Goal: Task Accomplishment & Management: Manage account settings

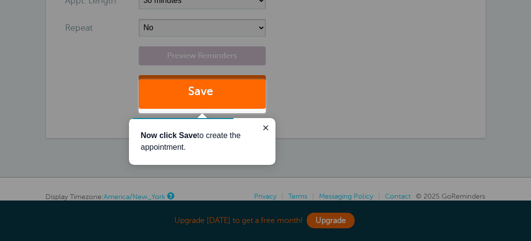
scroll to position [372, 0]
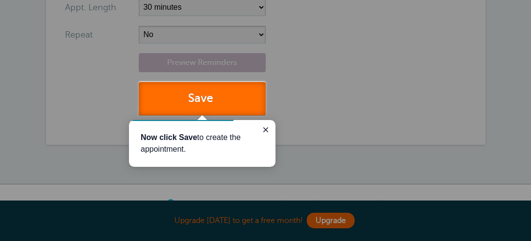
click at [218, 102] on button "Save" at bounding box center [202, 99] width 127 height 34
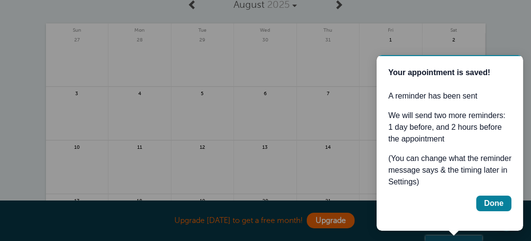
scroll to position [125, 0]
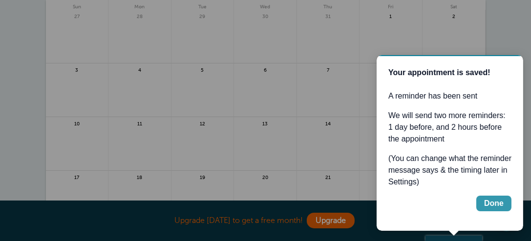
click at [503, 203] on button "Done" at bounding box center [492, 203] width 35 height 16
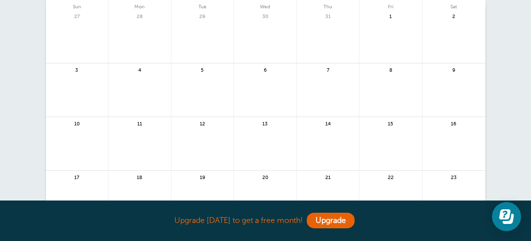
scroll to position [0, 0]
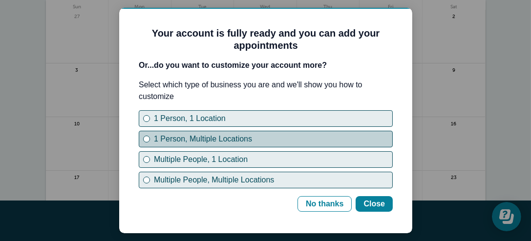
click at [141, 142] on button "1 Person, Multiple Locations" at bounding box center [265, 139] width 254 height 17
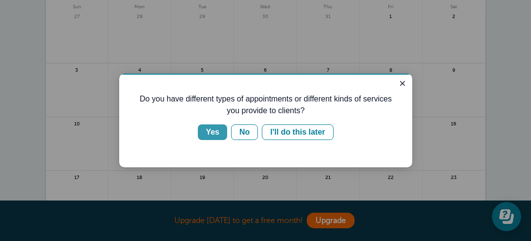
click at [217, 130] on div "Yes" at bounding box center [212, 132] width 14 height 12
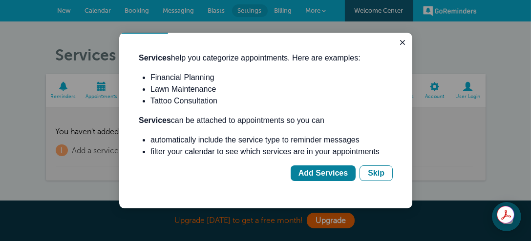
click at [326, 212] on div at bounding box center [265, 120] width 531 height 241
click at [365, 173] on button "Skip" at bounding box center [375, 173] width 33 height 16
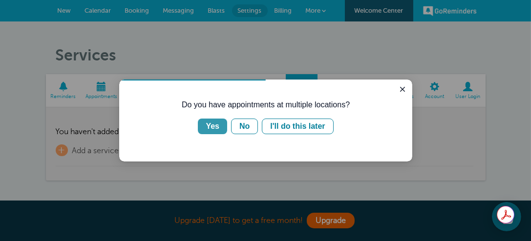
click at [211, 132] on button "Yes" at bounding box center [211, 126] width 29 height 16
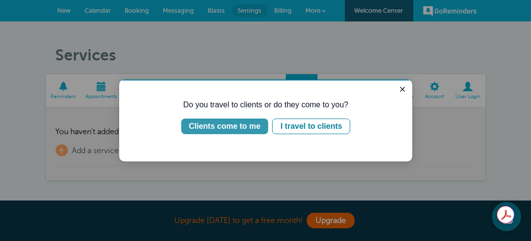
click at [220, 126] on div "Clients come to me" at bounding box center [224, 126] width 72 height 12
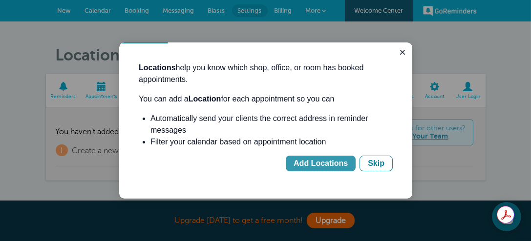
click at [326, 165] on div "Add Locations" at bounding box center [320, 164] width 54 height 12
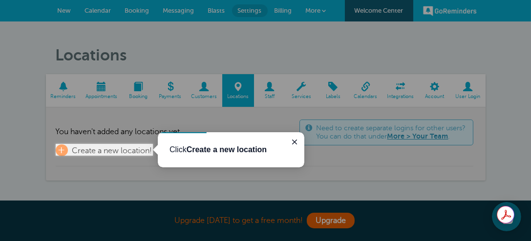
click at [231, 162] on div "Click Create a new location" at bounding box center [230, 149] width 146 height 35
click at [229, 149] on b "Create a new location" at bounding box center [226, 149] width 81 height 8
click at [113, 149] on span "Create a new location!" at bounding box center [112, 150] width 80 height 9
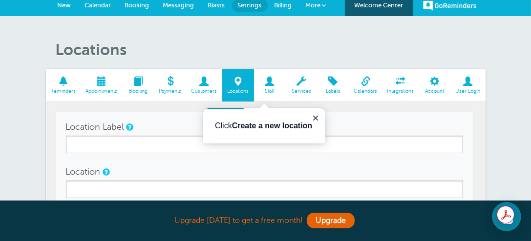
scroll to position [85, 0]
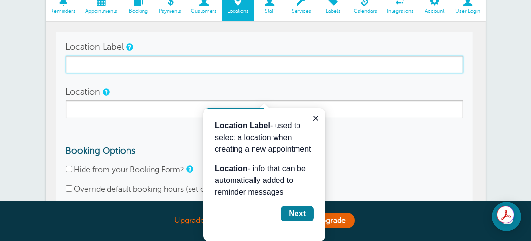
click at [189, 66] on input "Location Label" at bounding box center [264, 65] width 397 height 18
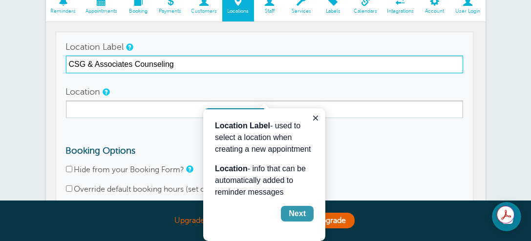
type input "CSG & Associates Counseling"
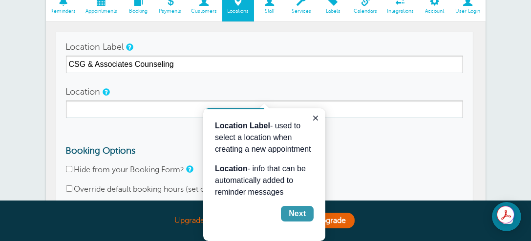
click at [307, 212] on button "Next" at bounding box center [296, 213] width 33 height 16
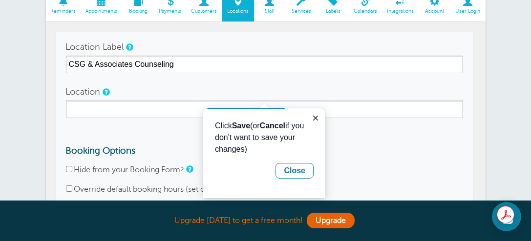
scroll to position [248, 0]
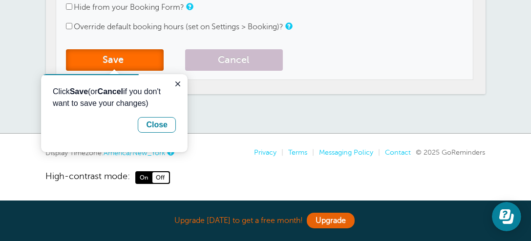
click at [122, 55] on button "Save" at bounding box center [115, 59] width 98 height 21
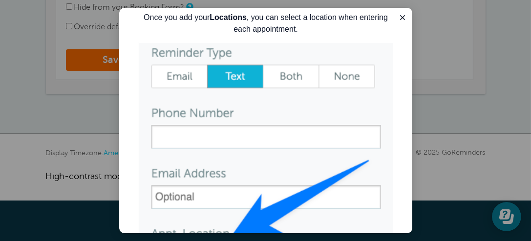
scroll to position [0, 0]
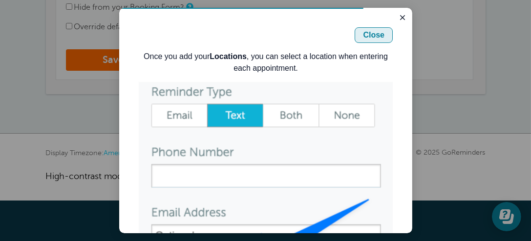
click at [373, 36] on div "Close" at bounding box center [372, 35] width 21 height 12
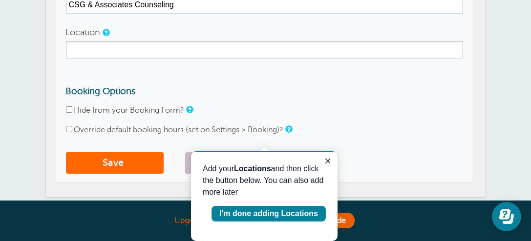
scroll to position [148, 0]
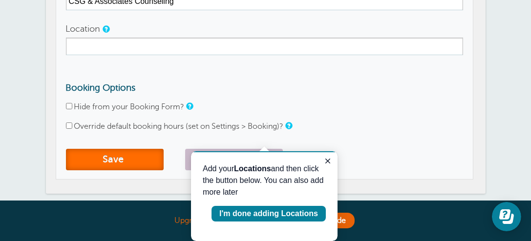
click at [110, 162] on button "Save" at bounding box center [115, 159] width 98 height 21
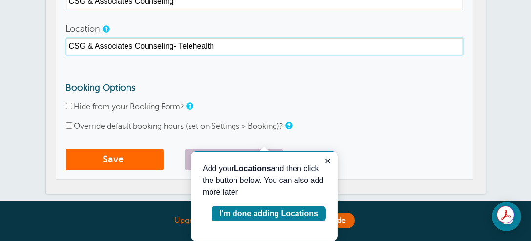
click at [173, 45] on input "CSG & Associates Counseling- Telehealth" at bounding box center [264, 47] width 397 height 18
type input "CSG & Associates Counseling - Telehealth"
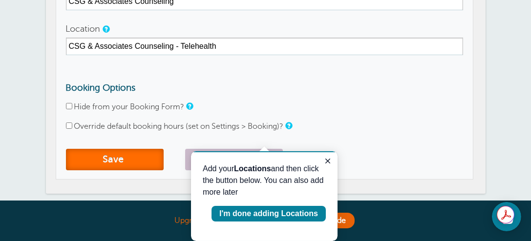
click at [124, 156] on button "Save" at bounding box center [115, 159] width 98 height 21
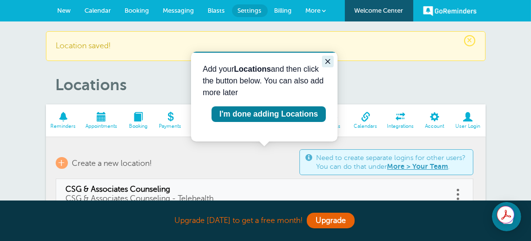
click at [327, 61] on icon "Close guide" at bounding box center [327, 61] width 5 height 5
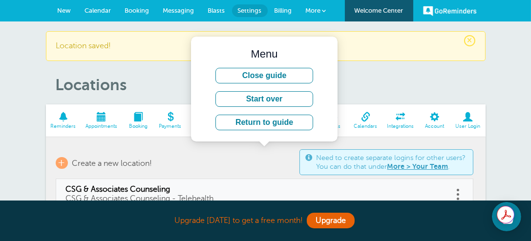
click at [356, 65] on header "× Location saved! Locations" at bounding box center [265, 62] width 439 height 63
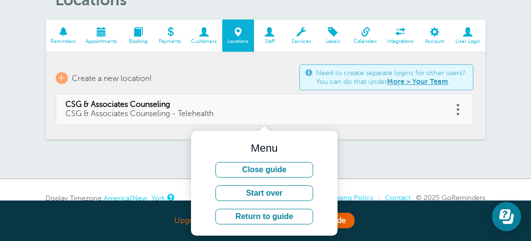
scroll to position [83, 0]
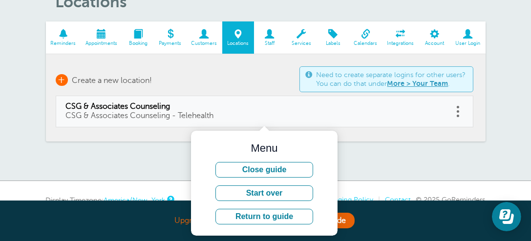
click at [114, 81] on span "Create a new location!" at bounding box center [112, 80] width 80 height 9
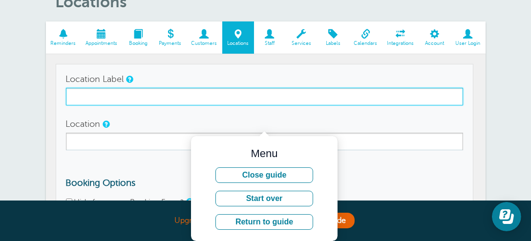
drag, startPoint x: 113, startPoint y: 95, endPoint x: 82, endPoint y: 99, distance: 30.6
click at [82, 99] on input "Location Label" at bounding box center [264, 97] width 397 height 18
type input "Vitality Therapy, LLC"
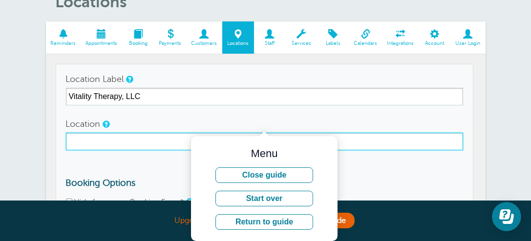
click at [134, 143] on input "Location" at bounding box center [264, 142] width 397 height 18
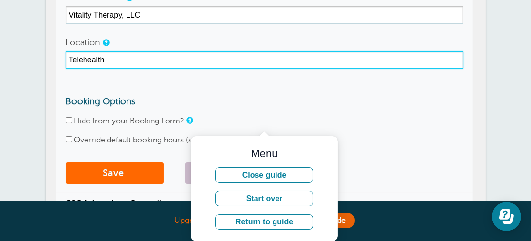
scroll to position [182, 0]
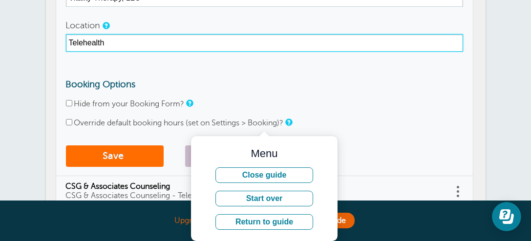
type input "Telehealth"
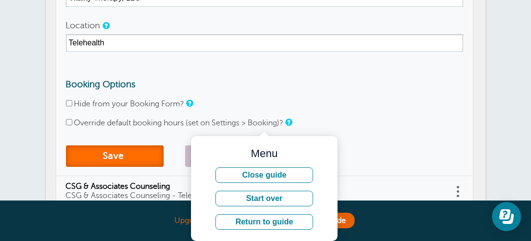
click at [119, 160] on button "Save" at bounding box center [115, 155] width 98 height 21
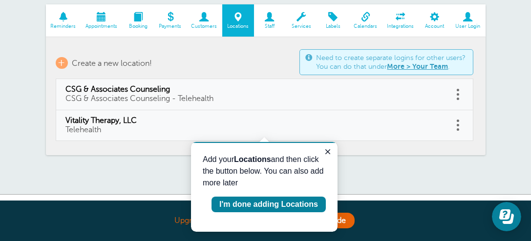
scroll to position [103, 0]
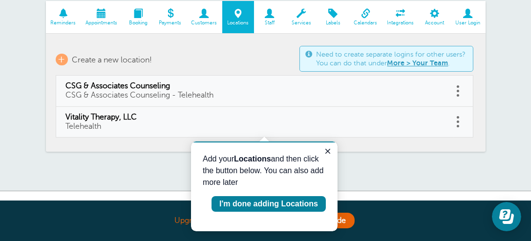
click at [120, 95] on span "CSG & Associates Counseling - Telehealth" at bounding box center [140, 95] width 148 height 9
type input "CSG & Associates Counseling"
type input "CSG & Associates Counseling - Telehealth"
checkbox input "false"
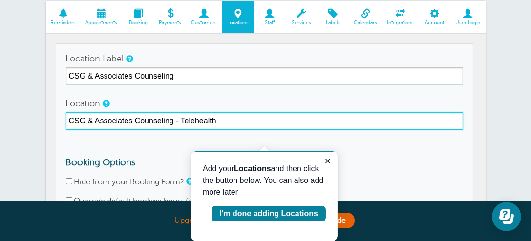
click at [179, 120] on input "CSG & Associates Counseling - Telehealth" at bounding box center [264, 121] width 397 height 18
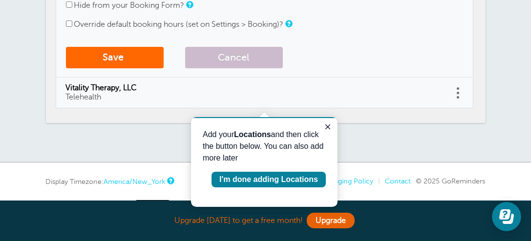
scroll to position [284, 0]
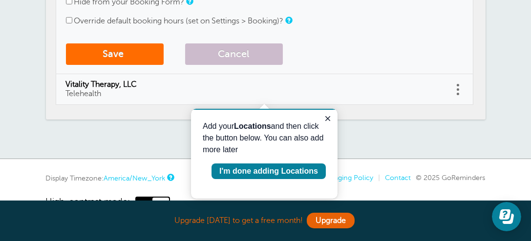
type input "Telehealth"
click at [130, 50] on button "Save" at bounding box center [115, 53] width 98 height 21
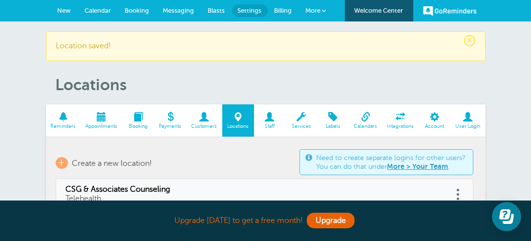
click at [65, 11] on span "New" at bounding box center [65, 10] width 14 height 7
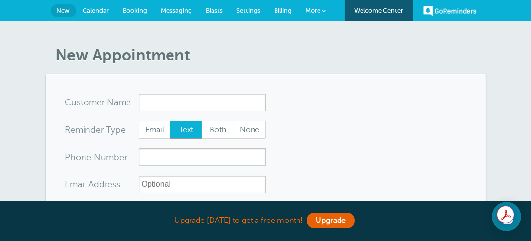
click at [93, 8] on span "Calendar" at bounding box center [96, 10] width 26 height 7
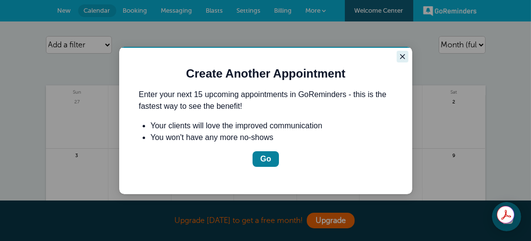
click at [398, 52] on icon "Close guide" at bounding box center [402, 56] width 8 height 8
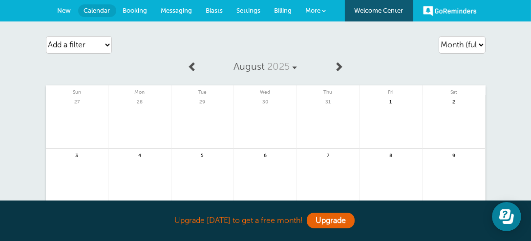
click at [139, 10] on span "Booking" at bounding box center [135, 10] width 24 height 7
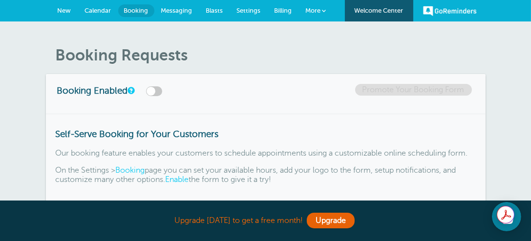
click at [100, 9] on span "Calendar" at bounding box center [98, 10] width 26 height 7
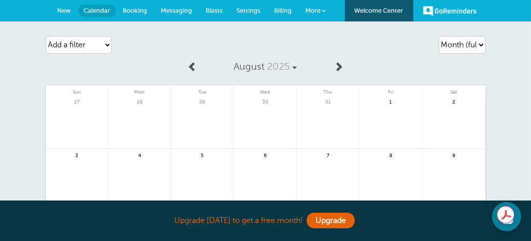
click at [100, 9] on span "Calendar" at bounding box center [97, 10] width 26 height 7
click at [168, 8] on span "Messaging" at bounding box center [176, 10] width 31 height 7
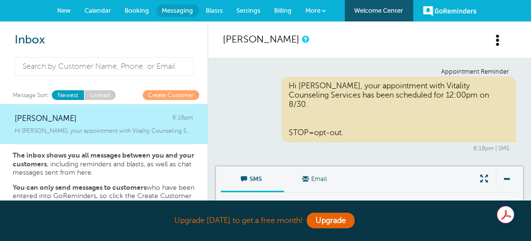
click at [184, 4] on link "Messaging" at bounding box center [177, 10] width 43 height 13
click at [213, 9] on span "Blasts" at bounding box center [214, 10] width 17 height 7
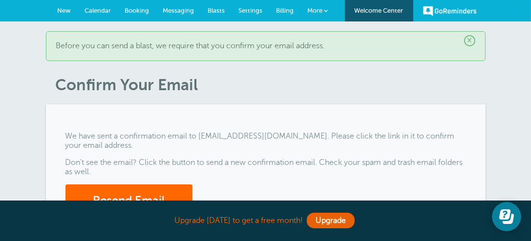
click at [217, 10] on span "Blasts" at bounding box center [216, 10] width 17 height 7
click at [246, 5] on link "Settings" at bounding box center [251, 10] width 38 height 21
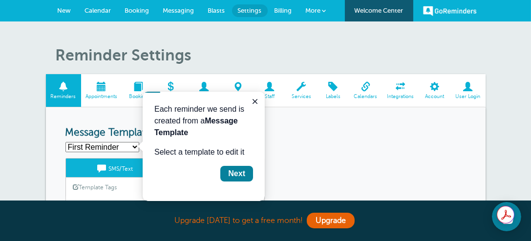
click at [220, 152] on p "Select a template to edit it" at bounding box center [203, 152] width 99 height 12
click at [255, 102] on icon "Close guide" at bounding box center [254, 101] width 8 height 8
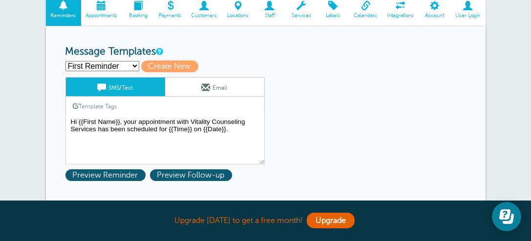
scroll to position [83, 0]
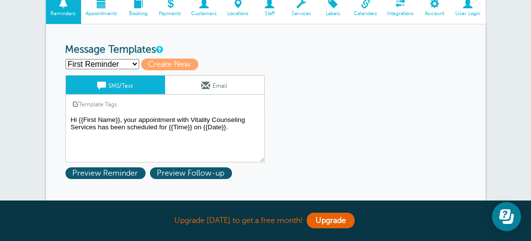
click at [133, 65] on select "First Reminder Second Reminder Third Reminder Create new..." at bounding box center [102, 64] width 74 height 10
click at [130, 63] on select "First Reminder Second Reminder Third Reminder Create new..." at bounding box center [102, 64] width 74 height 10
select select
click at [65, 59] on select "First Reminder Second Reminder Third Reminder Create new..." at bounding box center [102, 64] width 74 height 10
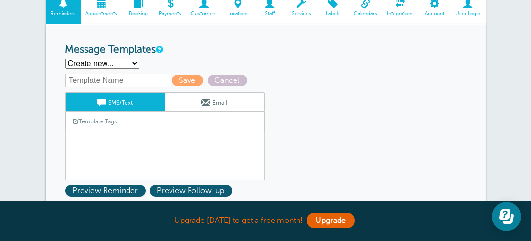
click at [133, 65] on select "First Reminder Second Reminder Third Reminder Create new..." at bounding box center [102, 64] width 74 height 10
drag, startPoint x: 108, startPoint y: 89, endPoint x: 110, endPoint y: 83, distance: 6.0
click at [110, 83] on div "Save Cancel SMS/Text Email Template Tags Copy SMS Click to add a tag to your me…" at bounding box center [177, 127] width 225 height 106
click at [110, 80] on input "text" at bounding box center [117, 81] width 104 height 14
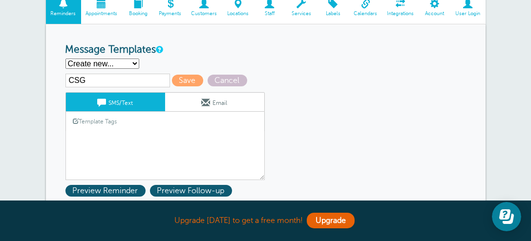
type input "CSG"
drag, startPoint x: 120, startPoint y: 87, endPoint x: 118, endPoint y: 128, distance: 41.0
click at [118, 128] on div "CSG Save Cancel SMS/Text Email Template Tags Copy SMS Click to add a tag to you…" at bounding box center [177, 127] width 225 height 106
click at [122, 124] on link "Template Tags" at bounding box center [95, 121] width 59 height 19
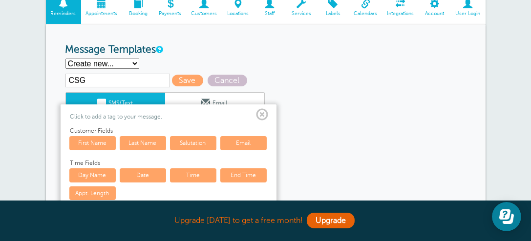
click at [99, 144] on link "First Name" at bounding box center [92, 143] width 46 height 14
type textarea "{{First Name}}"
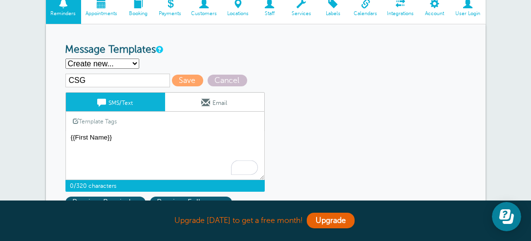
click at [133, 62] on select "First Reminder Second Reminder Third Reminder Create new..." at bounding box center [102, 64] width 74 height 10
click at [141, 113] on div "Template Tags Copy SMS" at bounding box center [164, 121] width 199 height 19
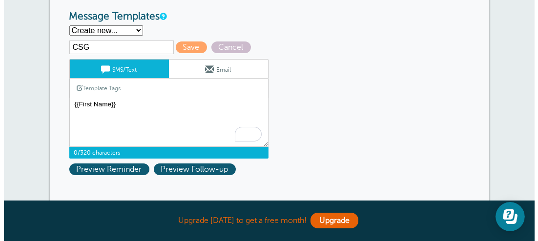
scroll to position [121, 0]
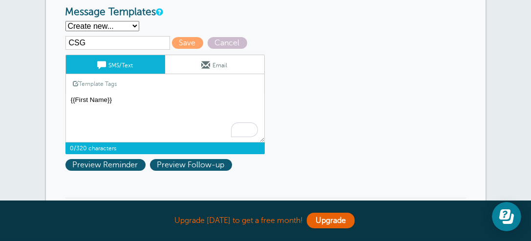
click at [132, 24] on select "First Reminder Second Reminder Third Reminder Create new..." at bounding box center [102, 26] width 74 height 10
select select "160301"
click at [65, 21] on select "First Reminder Second Reminder Third Reminder Create new..." at bounding box center [102, 26] width 74 height 10
type input "First Reminder"
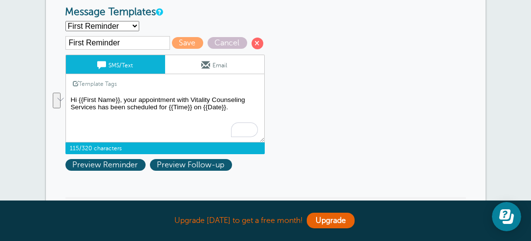
drag, startPoint x: 124, startPoint y: 98, endPoint x: 229, endPoint y: 109, distance: 106.1
click at [229, 109] on textarea "Hi {{First Name}}, your appointment with Vitality Counseling Services has been …" at bounding box center [164, 118] width 199 height 49
click at [197, 94] on textarea "Hi {{First Name}}, your appointment with Vitality Counseling Services has been …" at bounding box center [164, 118] width 199 height 49
drag, startPoint x: 189, startPoint y: 98, endPoint x: 98, endPoint y: 107, distance: 91.7
click at [98, 107] on textarea "Hi {{First Name}}, your appointment with Vitality Counseling Services has been …" at bounding box center [164, 118] width 199 height 49
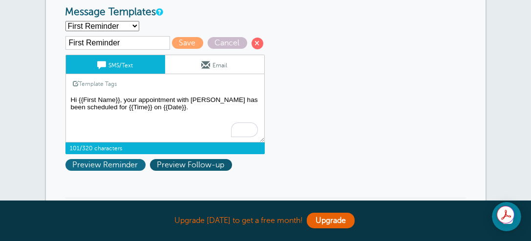
type textarea "Hi {{First Name}}, your appointment with [PERSON_NAME] has been scheduled for {…"
click at [91, 159] on span "Preview Reminder" at bounding box center [105, 165] width 80 height 12
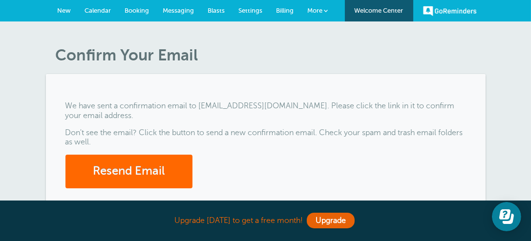
click at [254, 8] on span "Settings" at bounding box center [251, 10] width 24 height 7
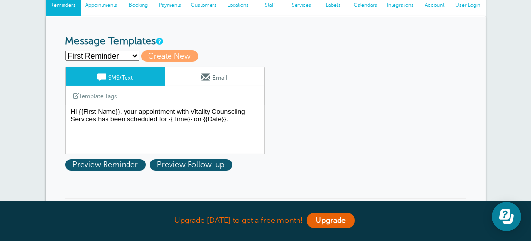
scroll to position [93, 0]
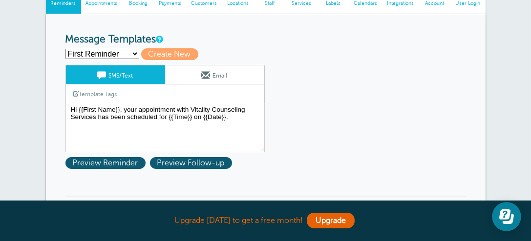
click at [130, 54] on select "First Reminder Second Reminder Third Reminder Create new..." at bounding box center [102, 54] width 74 height 10
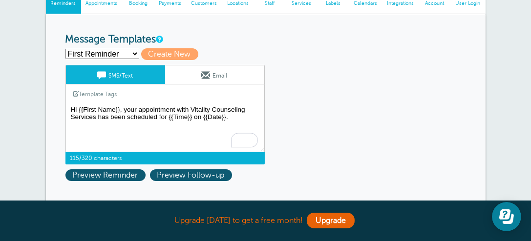
drag, startPoint x: 69, startPoint y: 105, endPoint x: 236, endPoint y: 127, distance: 167.8
click at [236, 127] on textarea "Hi {{First Name}}, your appointment with Vitality Counseling Services has been …" at bounding box center [164, 127] width 199 height 49
click at [156, 54] on span "Create New" at bounding box center [169, 54] width 57 height 12
select select
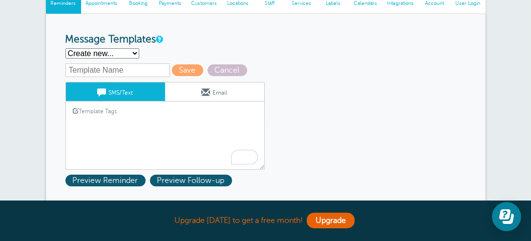
click at [163, 72] on input "text" at bounding box center [117, 70] width 104 height 14
click at [163, 77] on div "Save Cancel SMS/Text Email Template Tags Copy SMS Click to add a tag to your me…" at bounding box center [177, 116] width 225 height 106
type input "A"
type input "Name"
click at [113, 108] on link "Template Tags" at bounding box center [95, 111] width 59 height 19
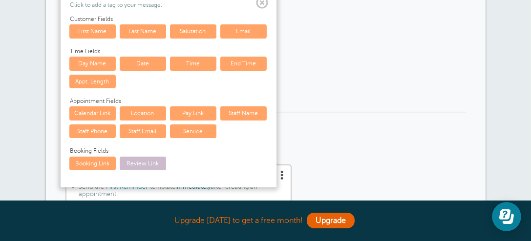
scroll to position [197, 0]
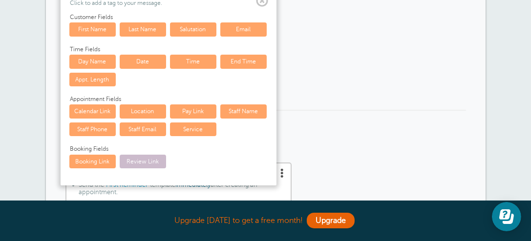
click at [262, 2] on span at bounding box center [262, 1] width 12 height 12
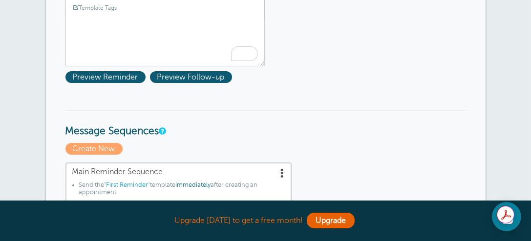
click at [75, 12] on link "Template Tags" at bounding box center [95, 7] width 59 height 19
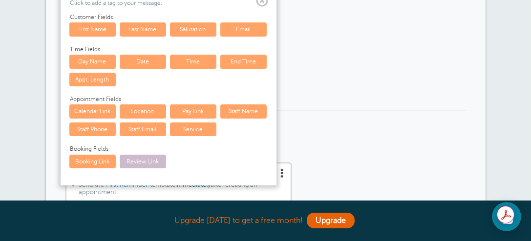
click at [250, 1] on p "Click to add a tag to your message." at bounding box center [168, 3] width 196 height 7
click at [260, 0] on span at bounding box center [262, 1] width 12 height 12
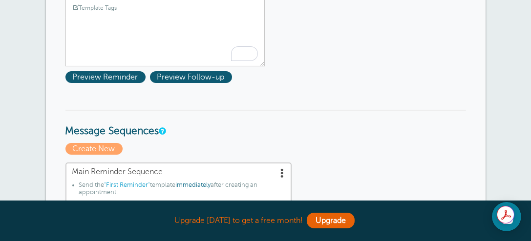
click at [74, 29] on textarea "Hi {{First Name}}, your appointment with Vitality Counseling Services has been …" at bounding box center [164, 42] width 199 height 49
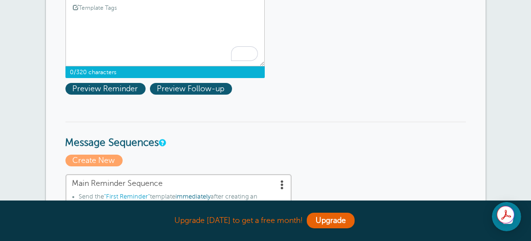
click at [74, 29] on textarea "Hi {{First Name}}, your appointment with Vitality Counseling Services has been …" at bounding box center [164, 42] width 199 height 49
paste textarea "Hi {{First Name}}, your appointment with Vitality Counseling Services has been …"
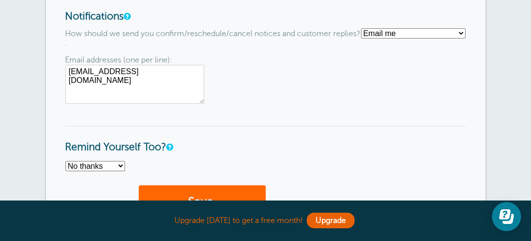
scroll to position [807, 0]
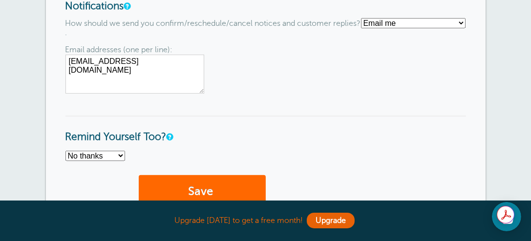
type textarea "Hi {{First Name}}, your appointment with Vitality Counseling Services has been …"
drag, startPoint x: 160, startPoint y: 59, endPoint x: 65, endPoint y: 49, distance: 95.7
click at [65, 49] on div "Email addresses (one per line): waterscece55@gmail.com" at bounding box center [265, 69] width 400 height 48
type textarea "V"
type textarea "[EMAIL_ADDRESS][DOMAIN_NAME]"
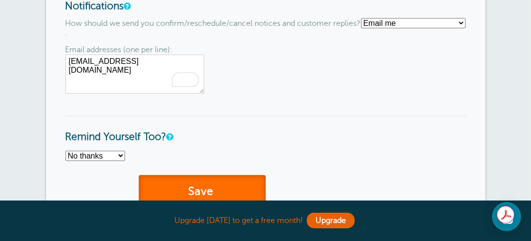
click at [199, 183] on button "Save" at bounding box center [202, 192] width 127 height 34
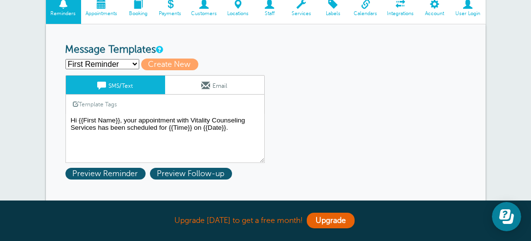
scroll to position [114, 0]
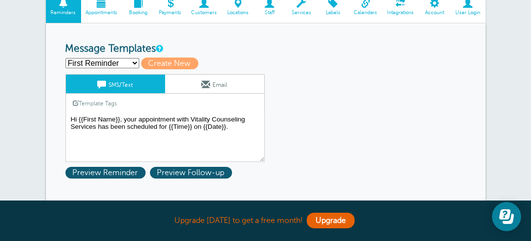
click at [133, 63] on select "First Reminder Name Second Reminder Third Reminder Create new..." at bounding box center [102, 63] width 74 height 10
select select "160314"
click at [65, 58] on select "First Reminder Name Second Reminder Third Reminder Create new..." at bounding box center [102, 63] width 74 height 10
type input "Name"
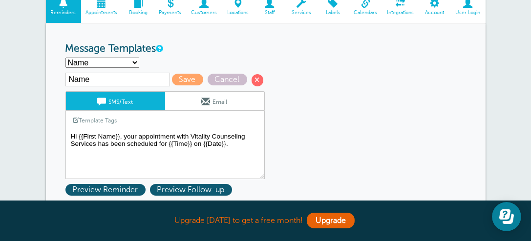
click at [249, 141] on textarea "Hi {{First Name}}, your appointment with Vitality Counseling Services has been …" at bounding box center [164, 154] width 199 height 49
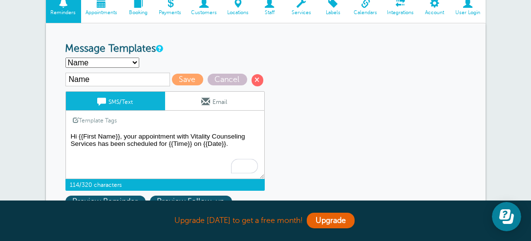
click at [256, 140] on textarea "Hi {{First Name}}, your appointment with Vitality Counseling Services has been …" at bounding box center [164, 154] width 199 height 49
click at [256, 132] on textarea "Hi {{First Name}}, your appointment with Vitality Counseling Services has been …" at bounding box center [164, 154] width 199 height 49
click at [98, 144] on textarea "Hi {{First Name}}, your appointment with Vitality Counseling Services has been …" at bounding box center [164, 154] width 199 height 49
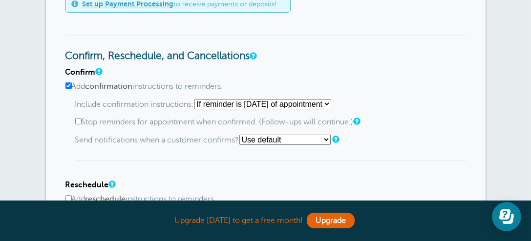
scroll to position [525, 0]
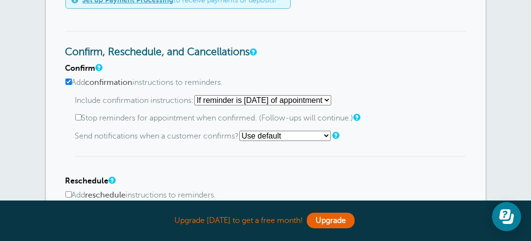
type textarea "Hi {{First Name}}, your appointment with Cecelia Waters has been scheduled for …"
click at [297, 191] on label "Add reschedule instructions to reminders." at bounding box center [265, 195] width 400 height 9
click at [72, 191] on input "Add reschedule instructions to reminders." at bounding box center [68, 194] width 6 height 6
checkbox input "true"
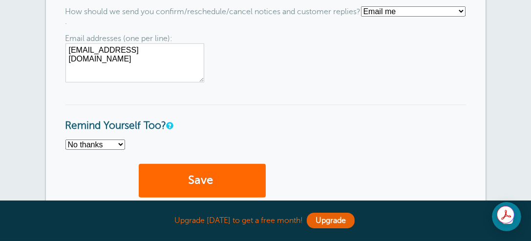
scroll to position [942, 0]
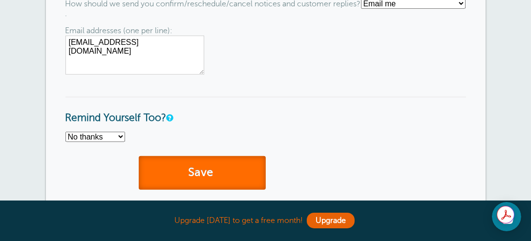
click at [222, 177] on button "Save" at bounding box center [202, 173] width 127 height 34
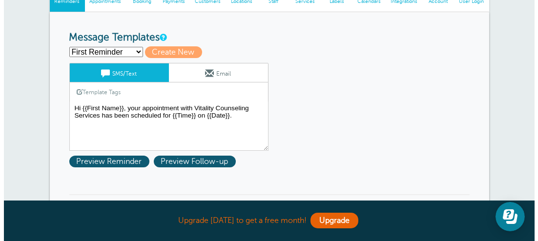
scroll to position [130, 0]
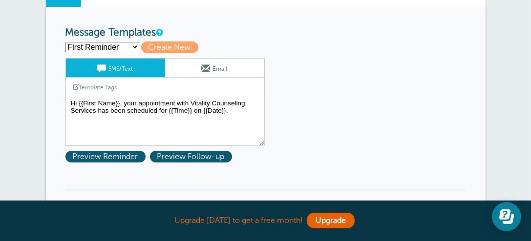
click at [125, 48] on select "First Reminder Name Second Reminder Third Reminder Create new..." at bounding box center [102, 47] width 74 height 10
select select "160314"
click at [65, 42] on select "First Reminder Name Second Reminder Third Reminder Create new..." at bounding box center [102, 47] width 74 height 10
type input "Name"
type textarea "Hi {{First Name}}, your appointment with [PERSON_NAME] has been scheduled for {…"
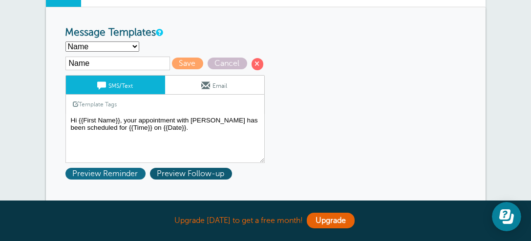
click at [108, 176] on span "Preview Reminder" at bounding box center [105, 174] width 80 height 12
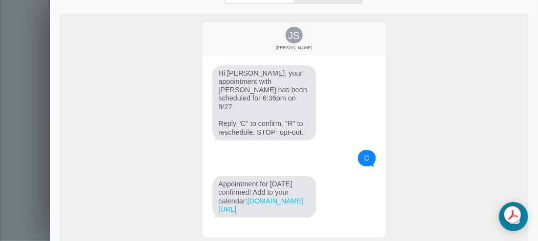
scroll to position [156, 0]
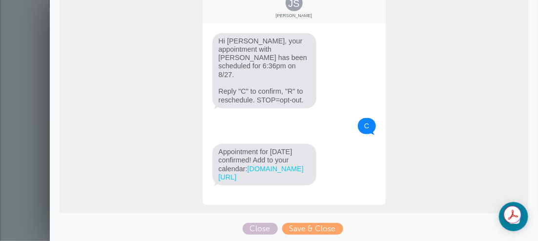
click at [245, 168] on link "goreminders.co/1ucvvhk6nffm" at bounding box center [261, 173] width 85 height 16
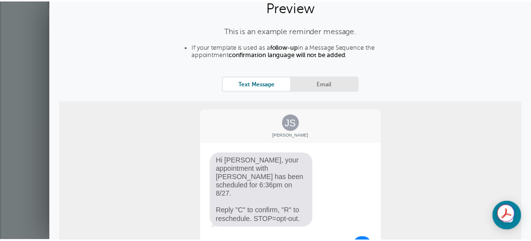
scroll to position [0, 0]
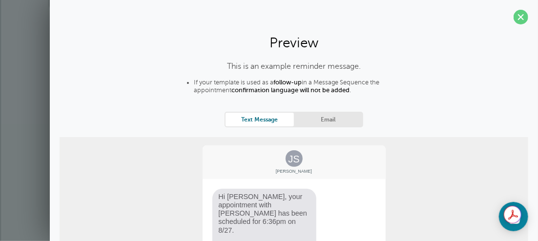
click at [447, 120] on div "This is an example reminder message. If your template is used as a follow-up in…" at bounding box center [294, 226] width 469 height 328
click at [513, 16] on span at bounding box center [520, 17] width 15 height 15
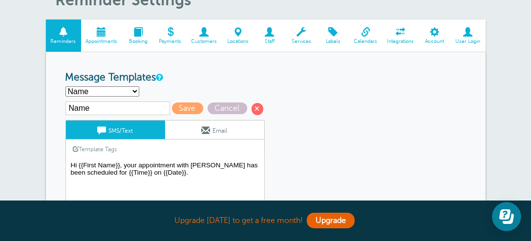
scroll to position [93, 0]
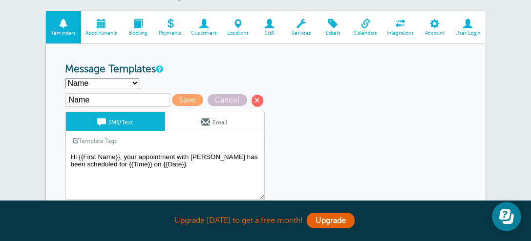
click at [437, 25] on span at bounding box center [435, 23] width 32 height 9
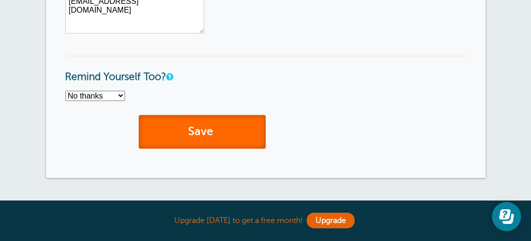
scroll to position [1053, 0]
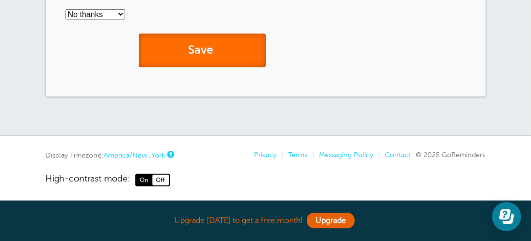
click at [211, 41] on button "Save" at bounding box center [202, 51] width 127 height 34
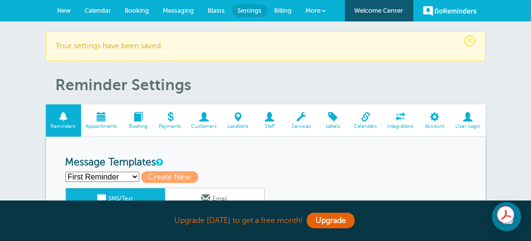
click at [435, 120] on span at bounding box center [435, 116] width 32 height 9
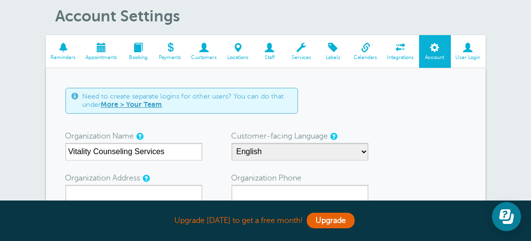
scroll to position [37, 0]
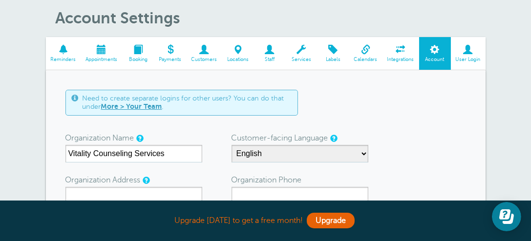
click at [98, 46] on span at bounding box center [101, 49] width 41 height 9
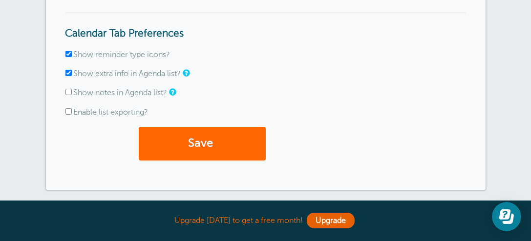
scroll to position [366, 0]
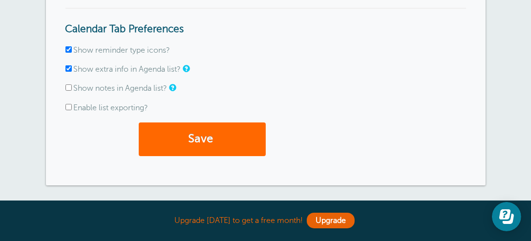
click at [69, 106] on input "Enable list exporting?" at bounding box center [68, 107] width 6 height 6
checkbox input "true"
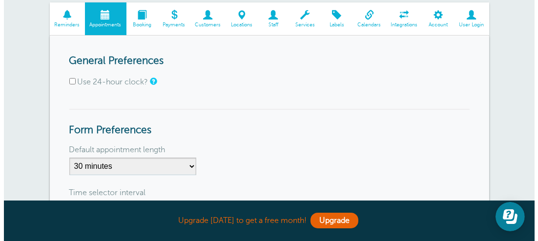
scroll to position [0, 0]
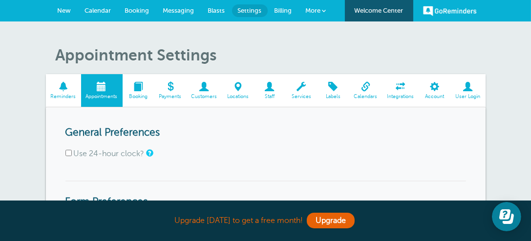
click at [321, 8] on link "More" at bounding box center [316, 11] width 34 height 22
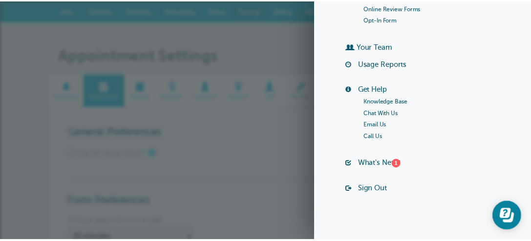
scroll to position [212, 0]
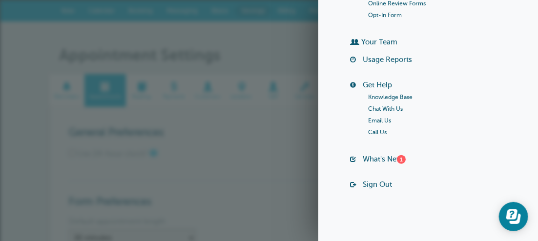
click at [465, 93] on li "Knowledge Base" at bounding box center [444, 97] width 153 height 12
click at [396, 99] on link "Knowledge Base" at bounding box center [390, 97] width 44 height 7
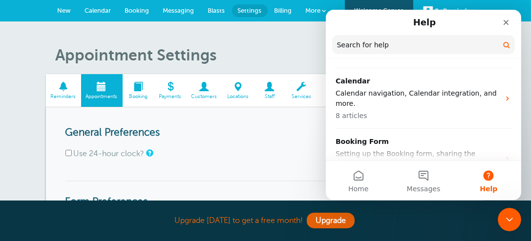
scroll to position [265, 0]
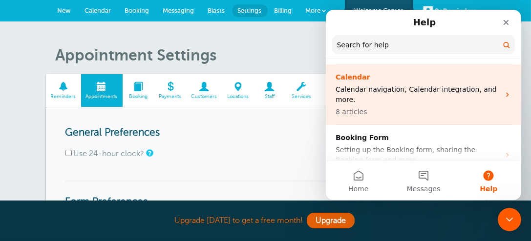
click at [465, 86] on p "Calendar navigation, Calendar integration, and more." at bounding box center [417, 94] width 164 height 20
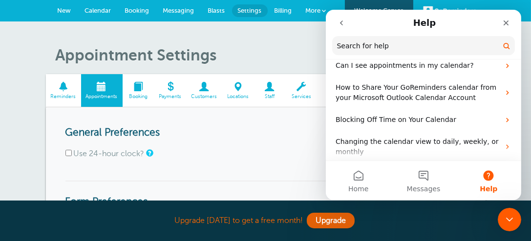
scroll to position [85, 0]
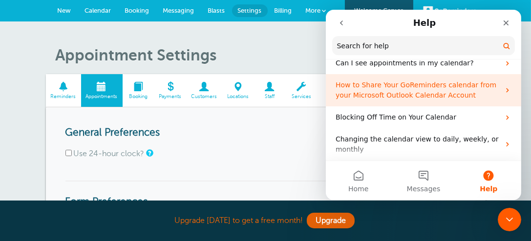
click at [503, 86] on icon "Intercom messenger" at bounding box center [507, 90] width 8 height 8
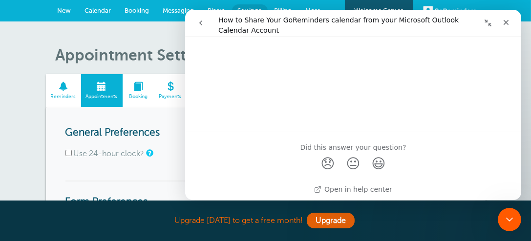
scroll to position [513, 0]
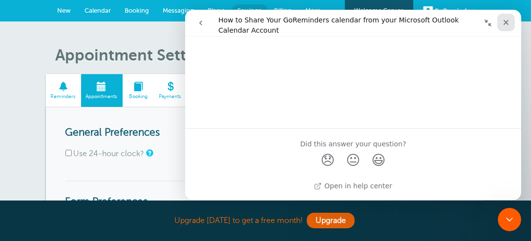
click at [503, 22] on icon "Close" at bounding box center [505, 23] width 8 height 8
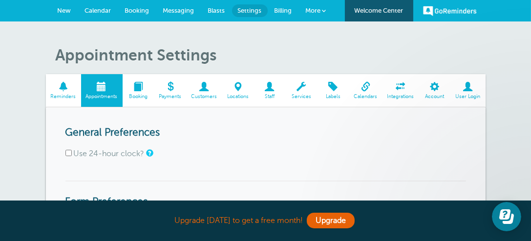
scroll to position [0, 0]
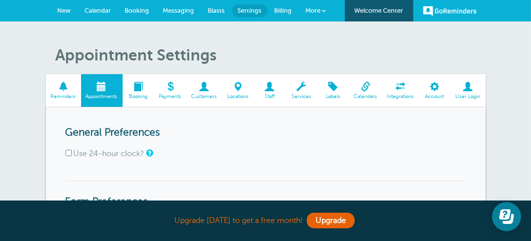
click at [405, 89] on span at bounding box center [400, 86] width 37 height 9
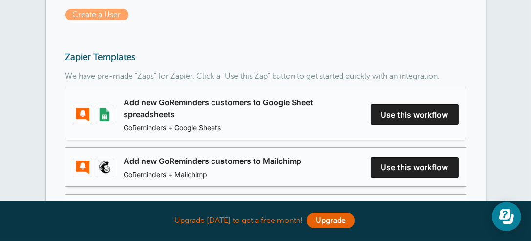
scroll to position [180, 0]
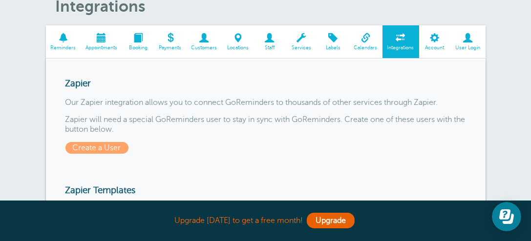
scroll to position [48, 0]
click at [438, 42] on span at bounding box center [435, 38] width 32 height 9
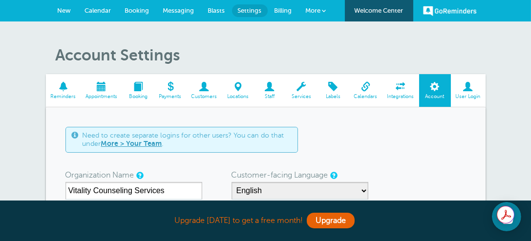
click at [363, 97] on span "Calendars" at bounding box center [365, 97] width 23 height 6
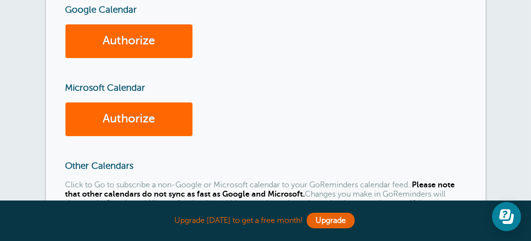
scroll to position [187, 0]
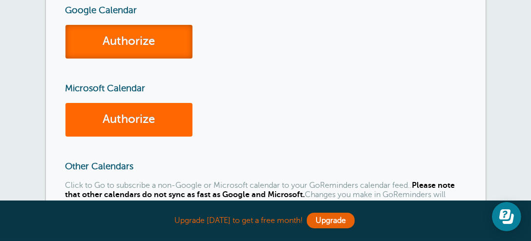
click at [127, 40] on link "Authorize" at bounding box center [128, 42] width 127 height 34
